Goal: Transaction & Acquisition: Book appointment/travel/reservation

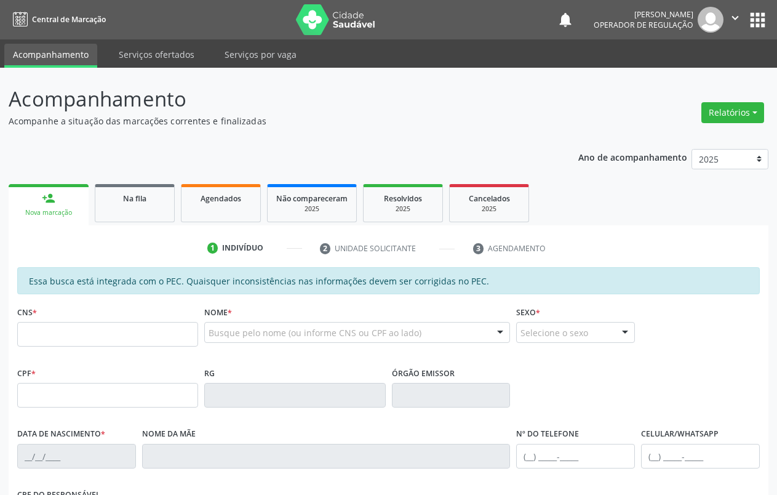
click at [55, 338] on input "text" at bounding box center [107, 334] width 181 height 25
type input "706 7077 2922 3020"
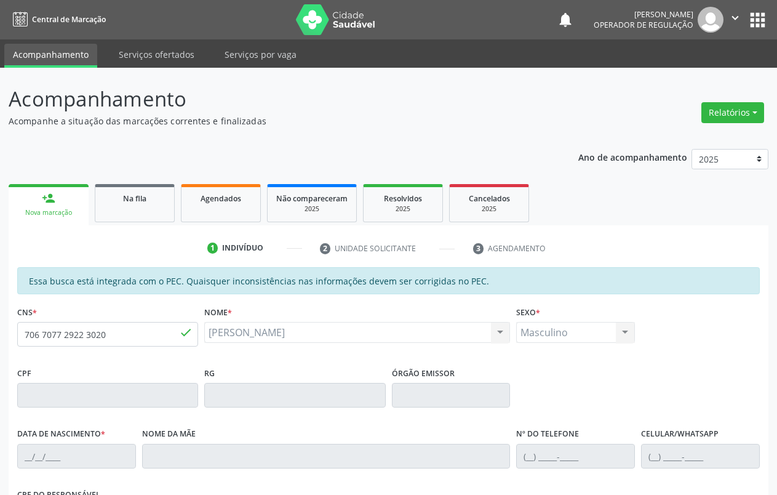
type input "[DATE]"
type input "[PERSON_NAME]"
type input "[PHONE_NUMBER]"
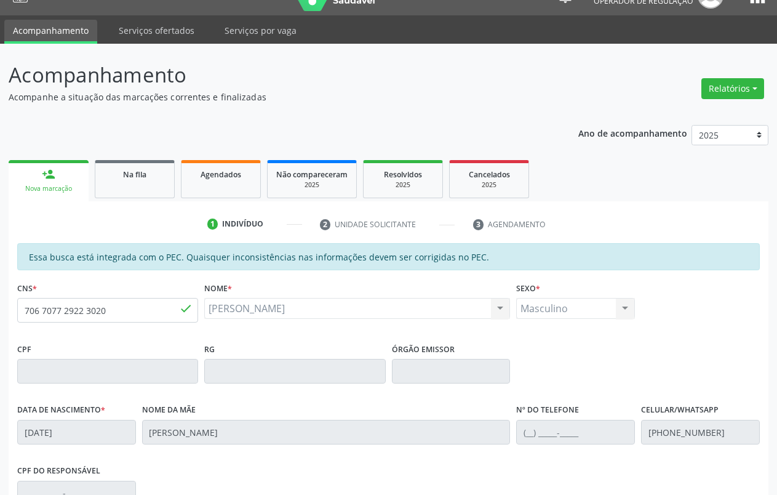
scroll to position [208, 0]
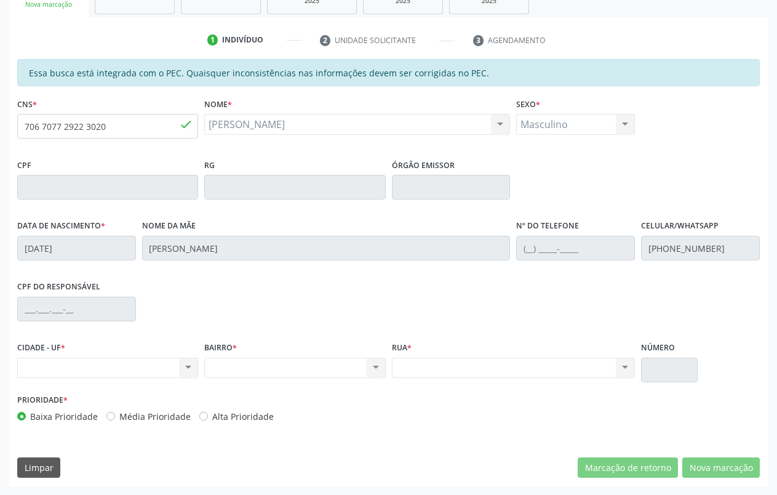
click at [183, 365] on div "Nenhum resultado encontrado para: " " Não há nenhuma opção para ser exibida." at bounding box center [107, 367] width 181 height 21
drag, startPoint x: 113, startPoint y: 125, endPoint x: 1, endPoint y: 137, distance: 112.6
click at [1, 137] on div "Acompanhamento Acompanhe a situação das marcações correntes e finalizadas Relat…" at bounding box center [388, 177] width 777 height 635
click at [273, 162] on div "RG" at bounding box center [294, 178] width 181 height 44
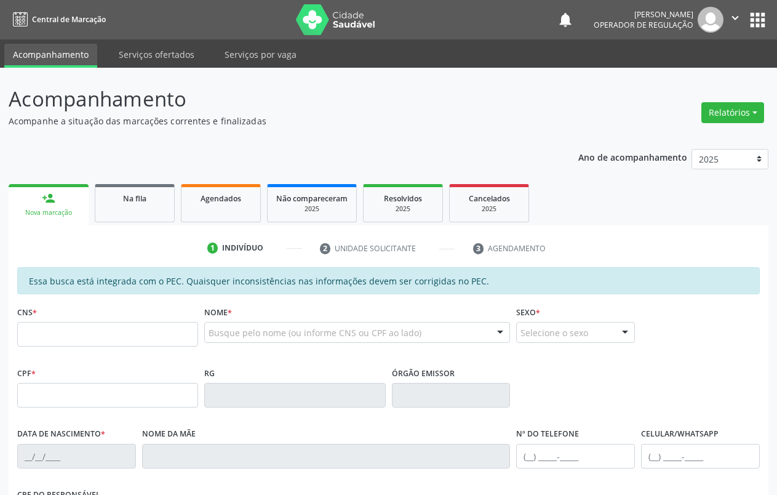
click at [84, 340] on input "text" at bounding box center [107, 334] width 181 height 25
type input "706 7077 2922 3020"
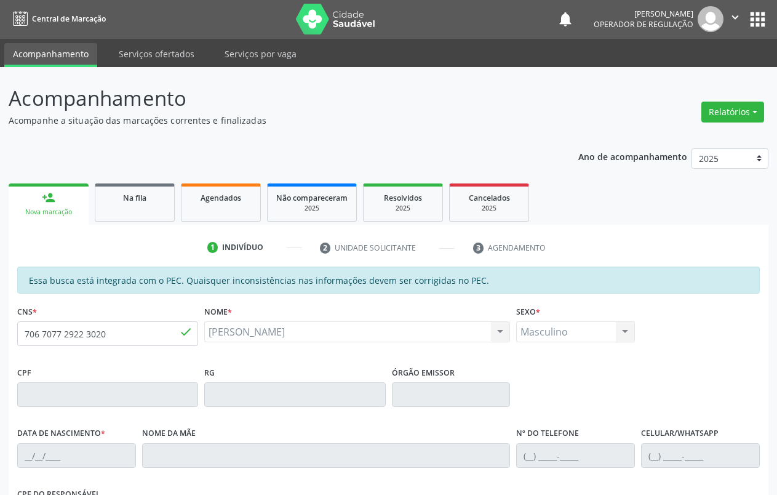
type input "[DATE]"
type input "[PERSON_NAME]"
type input "[PHONE_NUMBER]"
type input "S/N"
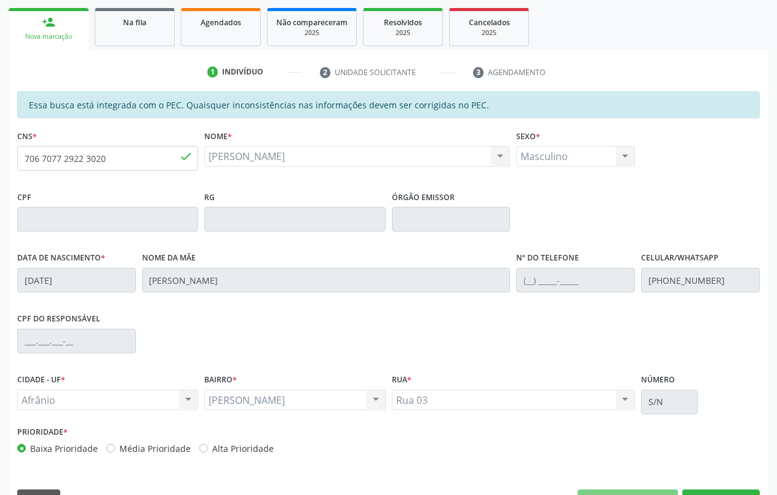
scroll to position [208, 0]
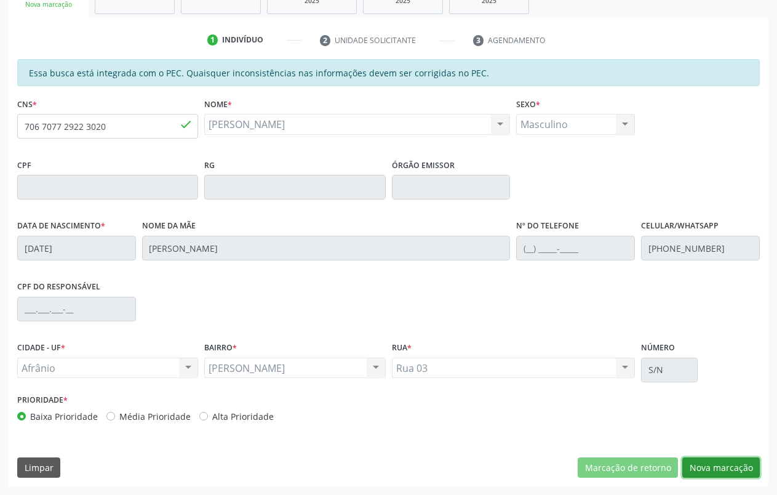
click at [717, 469] on button "Nova marcação" at bounding box center [721, 467] width 78 height 21
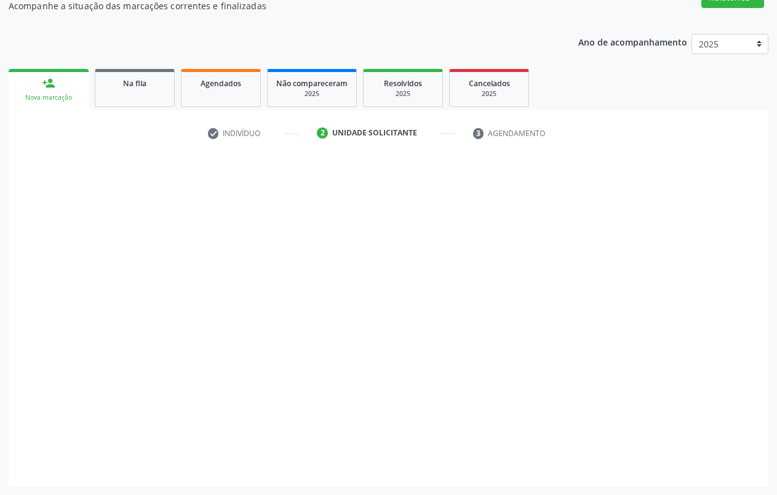
scroll to position [115, 0]
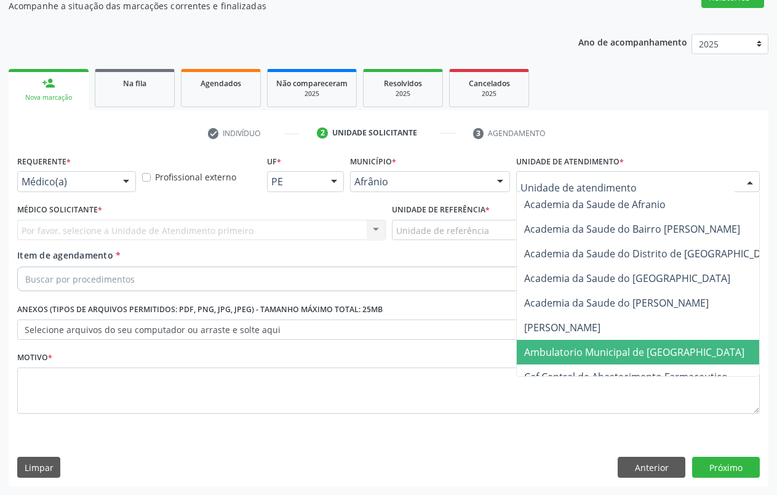
click at [595, 350] on span "Ambulatorio Municipal de [GEOGRAPHIC_DATA]" at bounding box center [634, 352] width 220 height 14
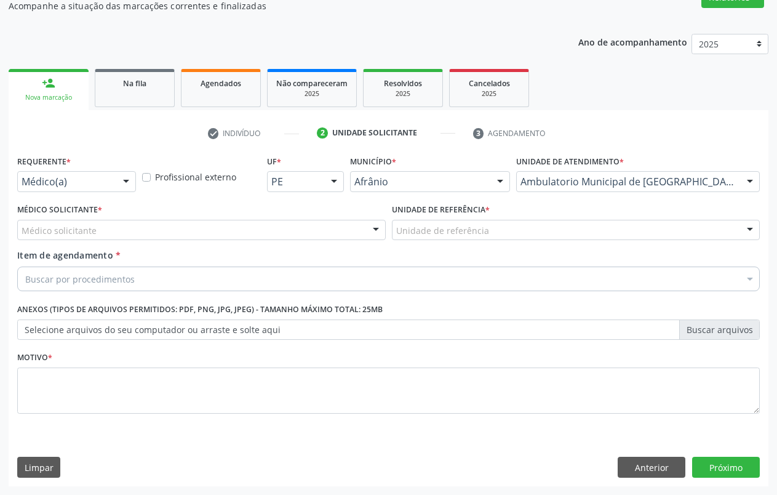
click at [639, 225] on div "Unidade de referência" at bounding box center [576, 230] width 368 height 21
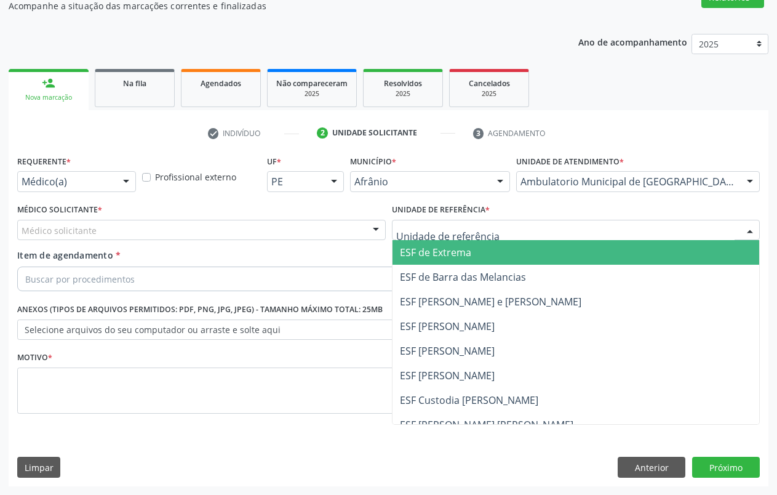
click at [468, 258] on span "ESF de Extrema" at bounding box center [435, 252] width 71 height 14
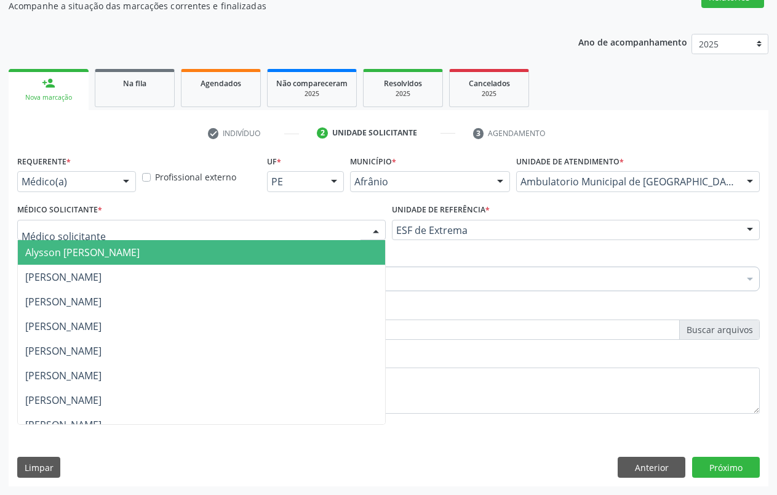
click at [362, 227] on div "Alysson [PERSON_NAME] [PERSON_NAME] [PERSON_NAME] [PERSON_NAME] [PERSON_NAME] […" at bounding box center [201, 230] width 368 height 21
click at [193, 252] on span "Alysson [PERSON_NAME]" at bounding box center [201, 252] width 367 height 25
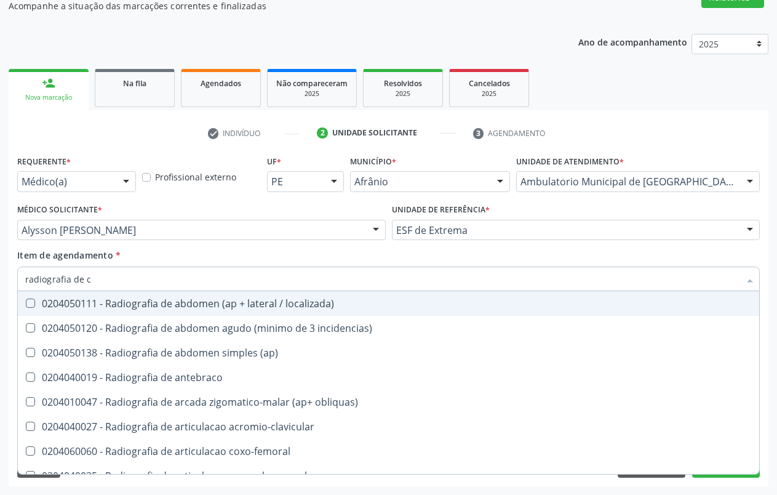
type input "radiografia de ca"
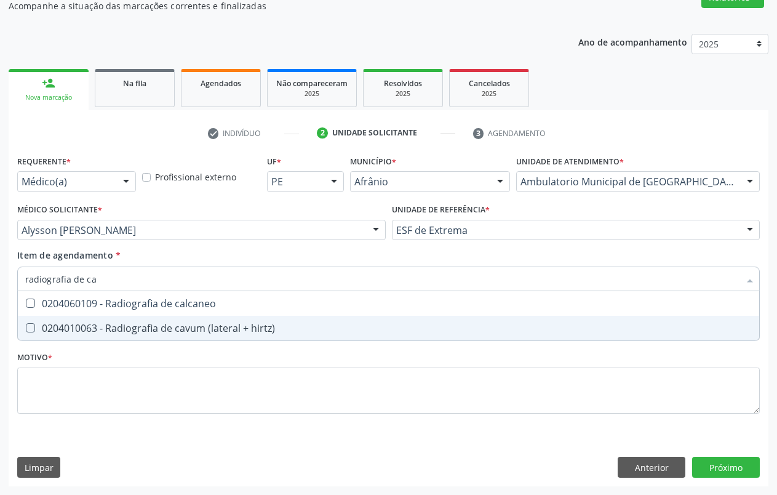
click at [121, 323] on div "0204010063 - Radiografia de cavum (lateral + hirtz)" at bounding box center [388, 328] width 727 height 10
checkbox hirtz\) "true"
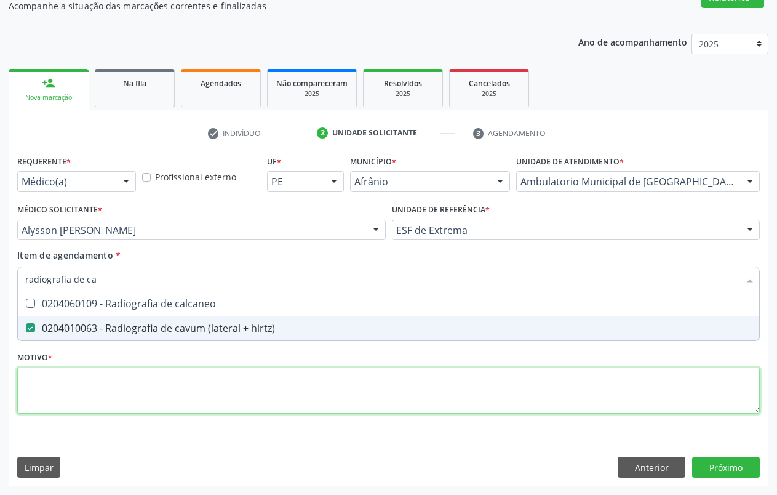
click at [121, 402] on div "Requerente * Médico(a) Médico(a) Enfermeiro(a) Paciente Nenhum resultado encont…" at bounding box center [388, 291] width 743 height 279
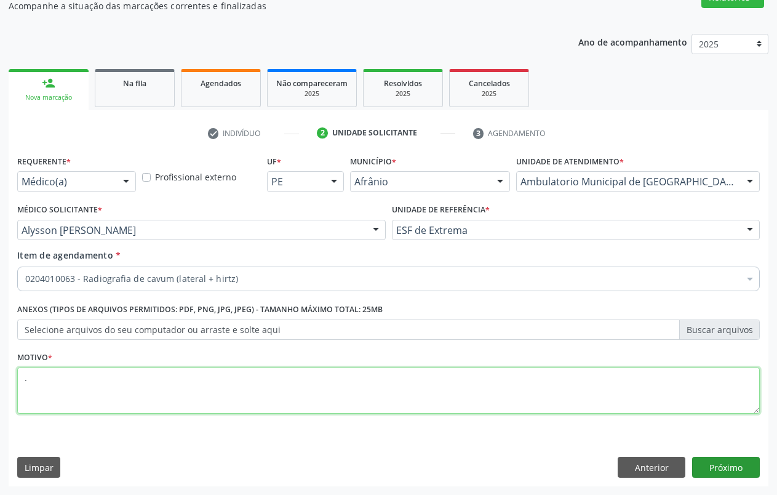
type textarea "."
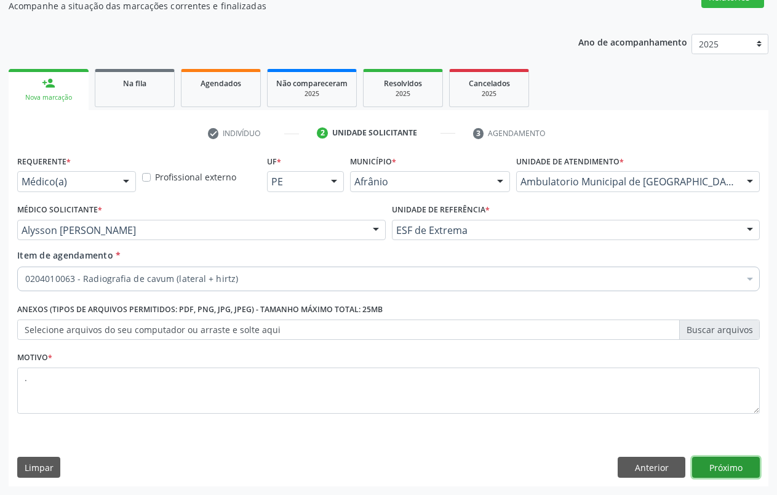
click at [728, 472] on button "Próximo" at bounding box center [726, 466] width 68 height 21
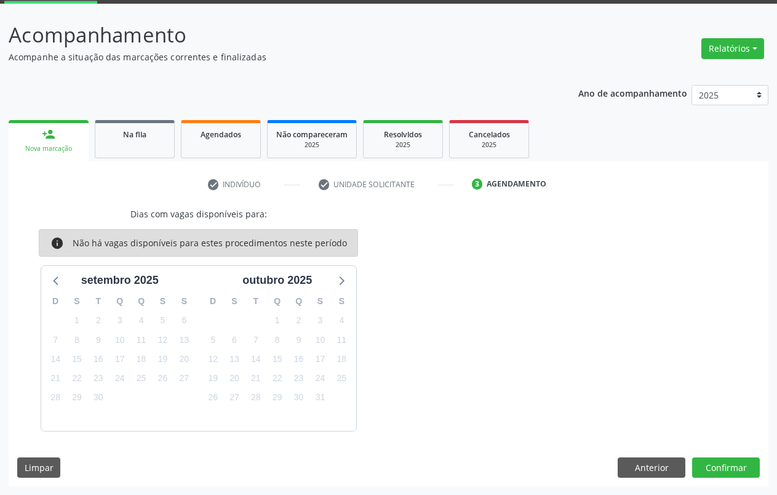
scroll to position [0, 0]
